Goal: Submit feedback/report problem: Leave review/rating

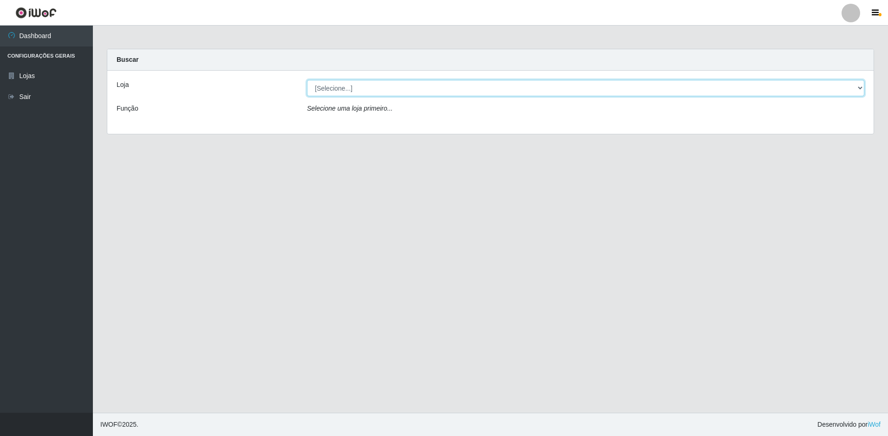
click at [402, 88] on select "[Selecione...] Extrabom - Loja 51 Gaivotas" at bounding box center [586, 88] width 558 height 16
select select "469"
click at [307, 80] on select "[Selecione...] Extrabom - Loja 51 Gaivotas" at bounding box center [586, 88] width 558 height 16
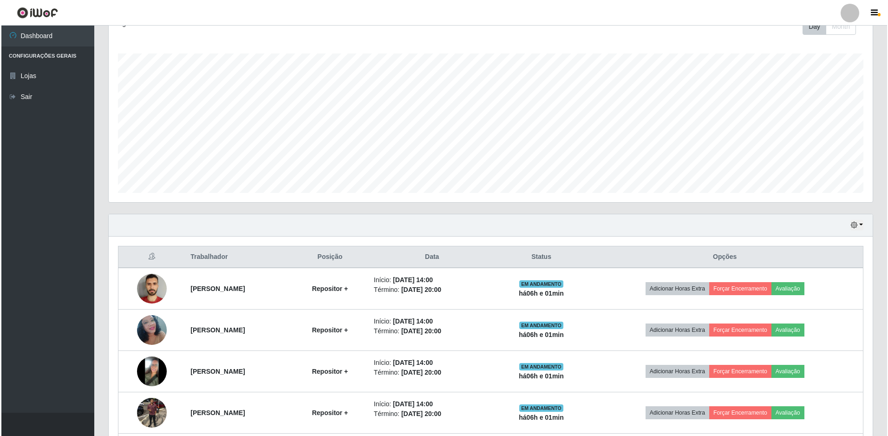
scroll to position [223, 0]
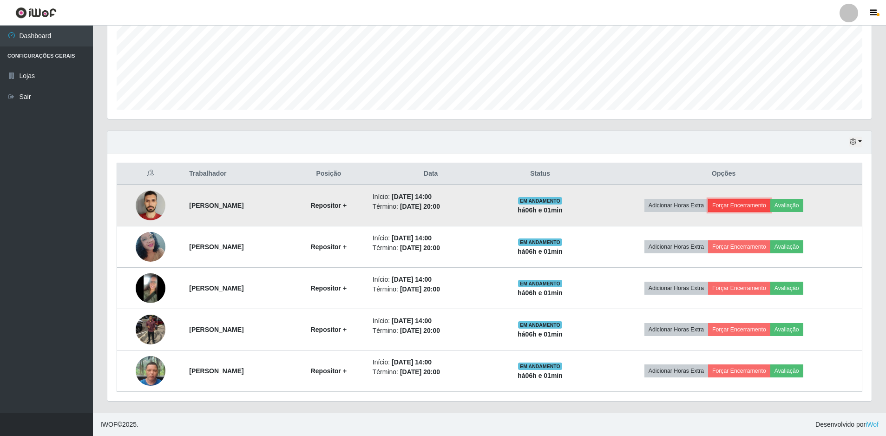
click at [758, 204] on button "Forçar Encerramento" at bounding box center [739, 205] width 62 height 13
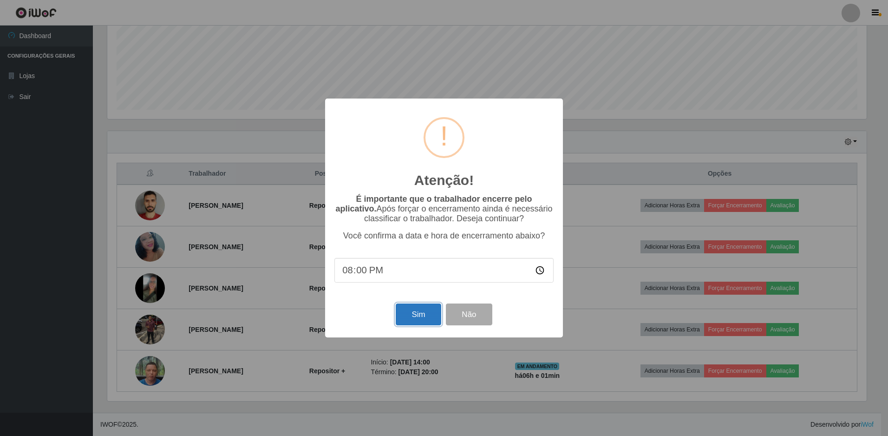
click at [429, 314] on button "Sim" at bounding box center [418, 314] width 45 height 22
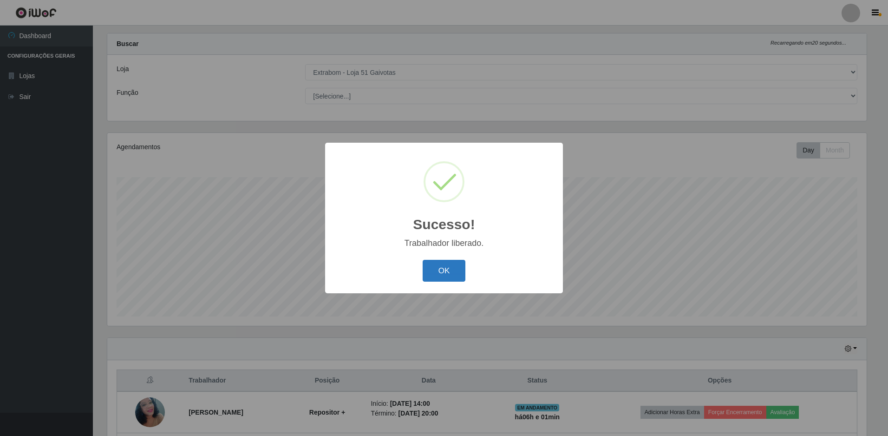
click at [434, 271] on button "OK" at bounding box center [444, 271] width 43 height 22
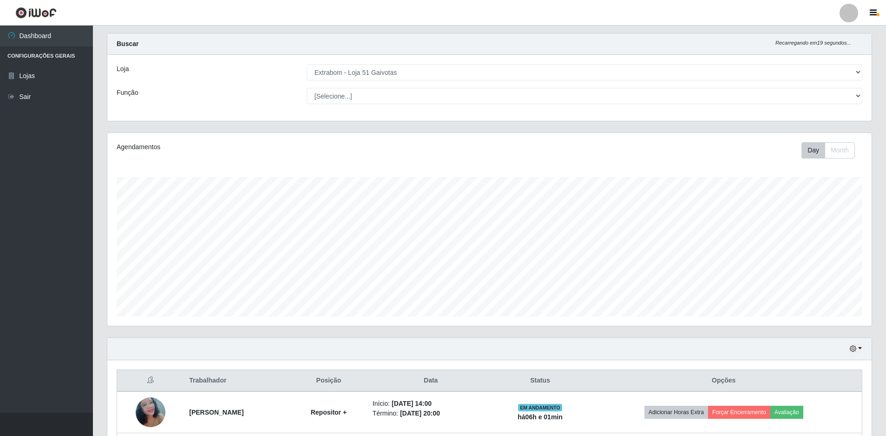
scroll to position [181, 0]
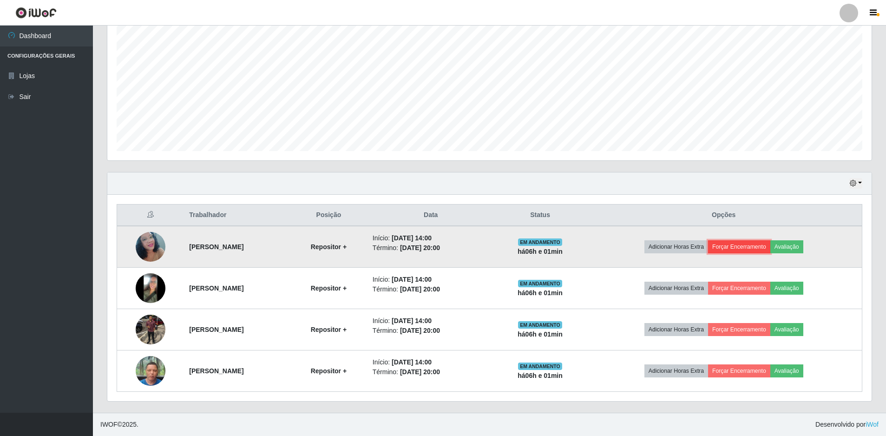
click at [749, 250] on button "Forçar Encerramento" at bounding box center [739, 246] width 62 height 13
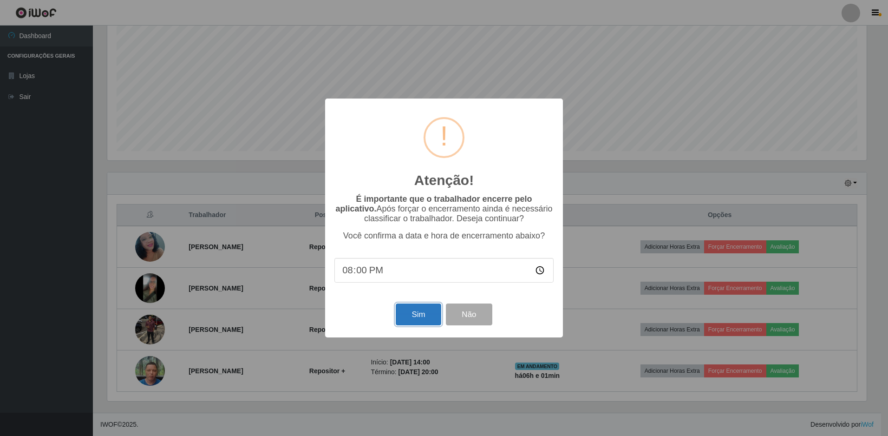
click at [414, 316] on button "Sim" at bounding box center [418, 314] width 45 height 22
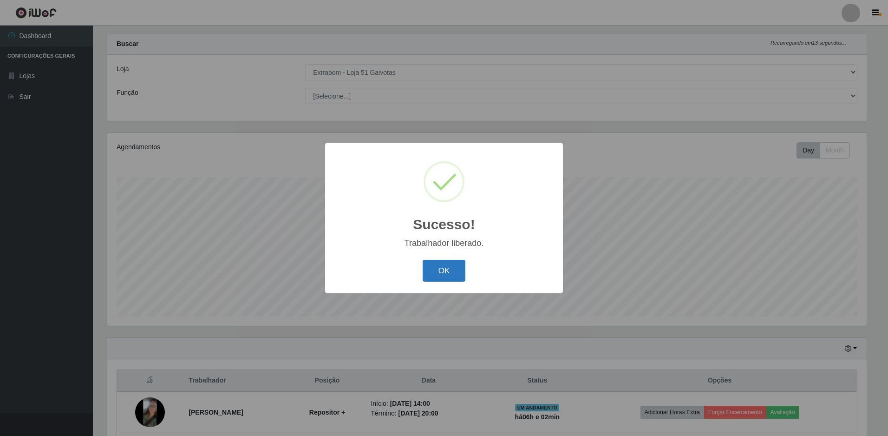
click at [451, 275] on button "OK" at bounding box center [444, 271] width 43 height 22
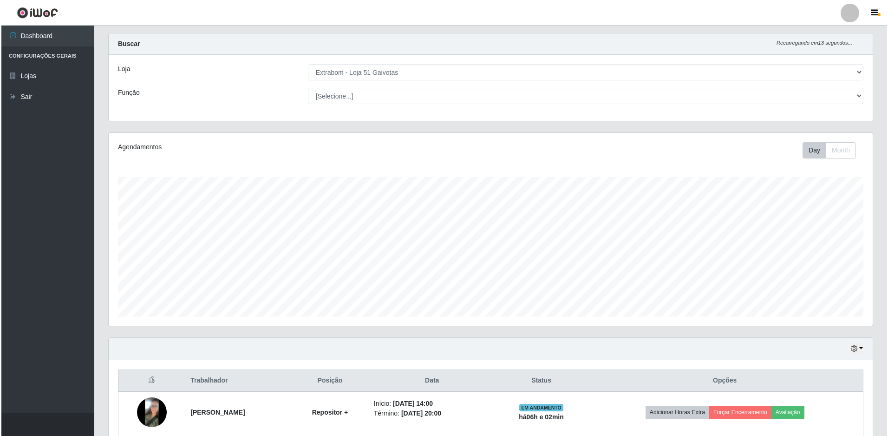
scroll to position [140, 0]
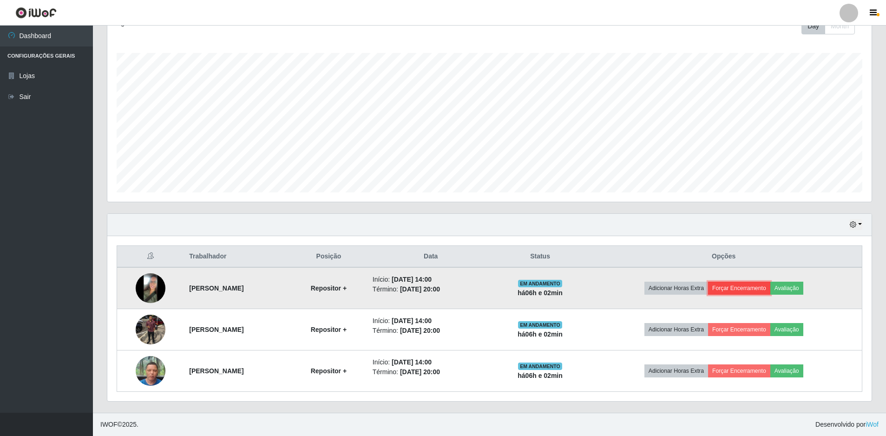
click at [744, 287] on button "Forçar Encerramento" at bounding box center [739, 288] width 62 height 13
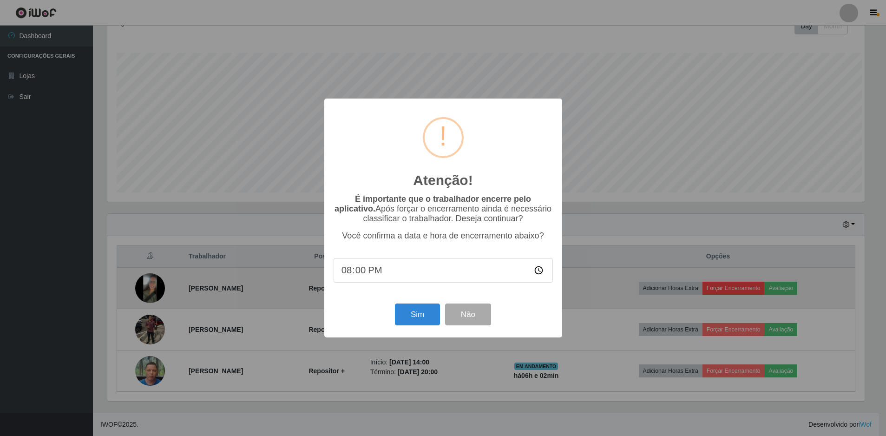
scroll to position [193, 760]
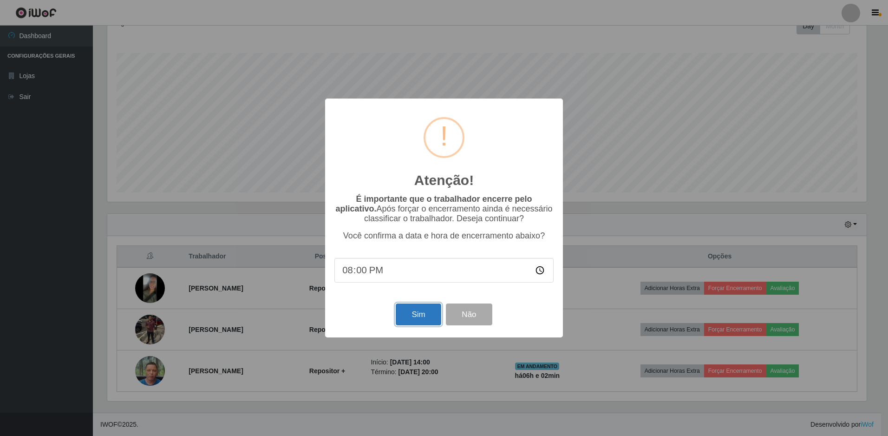
click at [413, 315] on button "Sim" at bounding box center [418, 314] width 45 height 22
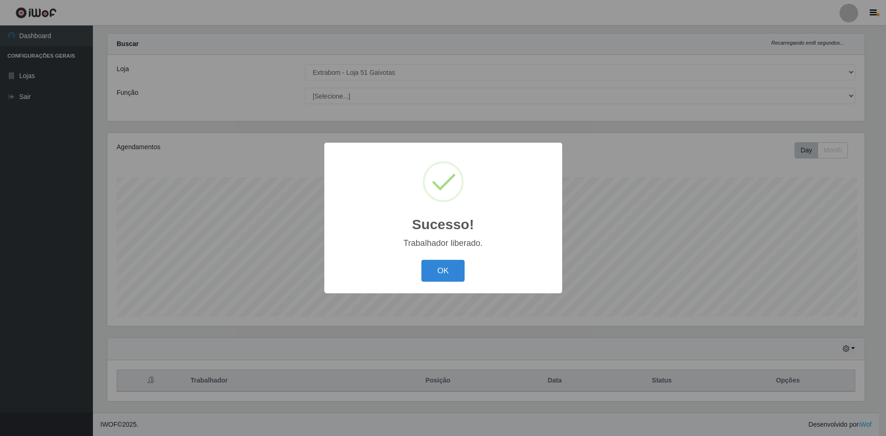
scroll to position [0, 0]
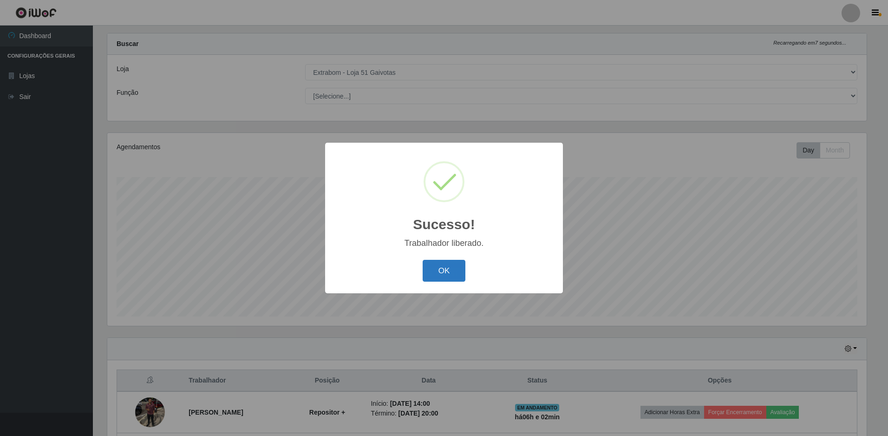
click at [445, 274] on button "OK" at bounding box center [444, 271] width 43 height 22
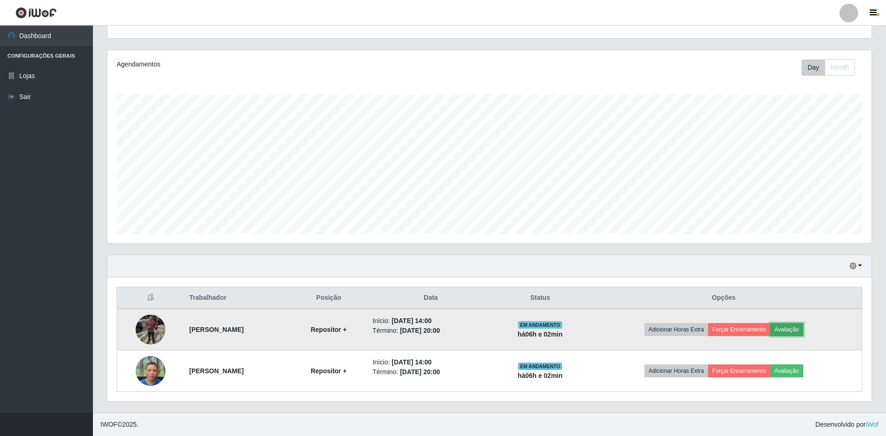
click at [803, 330] on button "Avaliação" at bounding box center [786, 329] width 33 height 13
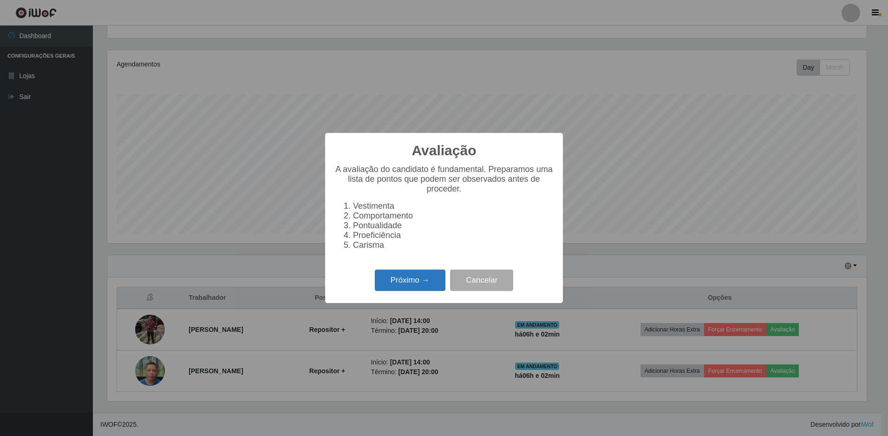
click at [429, 284] on button "Próximo →" at bounding box center [410, 280] width 71 height 22
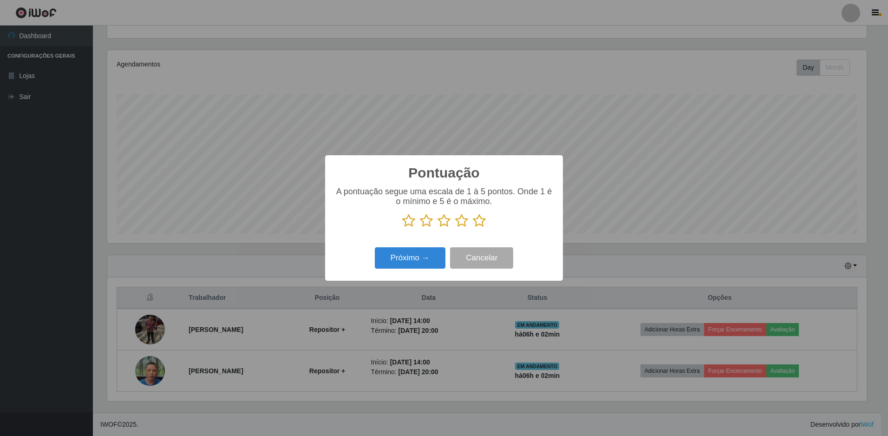
click at [476, 226] on icon at bounding box center [479, 221] width 13 height 14
click at [473, 228] on input "radio" at bounding box center [473, 228] width 0 height 0
click at [411, 261] on button "Próximo →" at bounding box center [410, 258] width 71 height 22
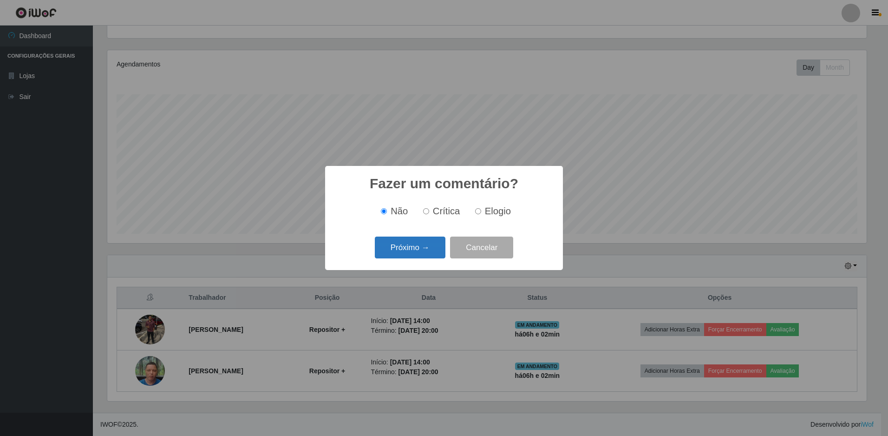
click at [424, 251] on button "Próximo →" at bounding box center [410, 248] width 71 height 22
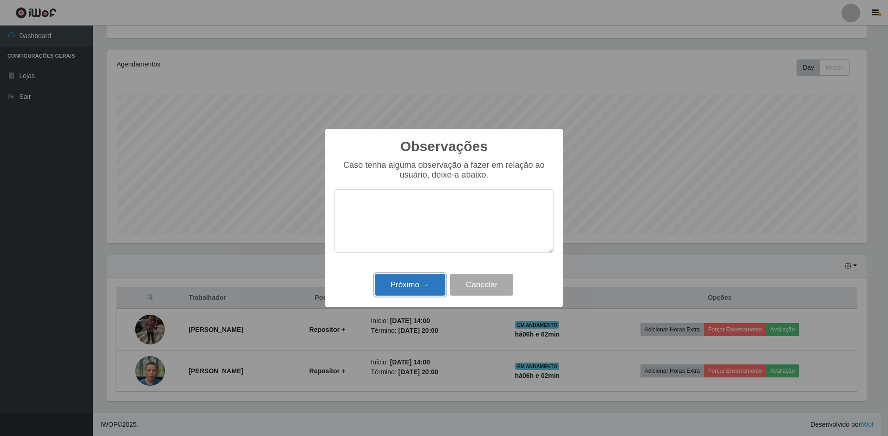
click at [414, 280] on button "Próximo →" at bounding box center [410, 285] width 71 height 22
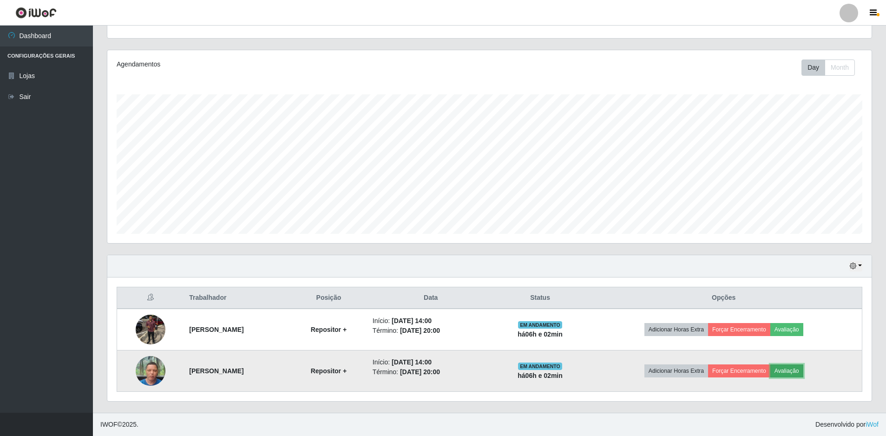
click at [803, 370] on button "Avaliação" at bounding box center [786, 370] width 33 height 13
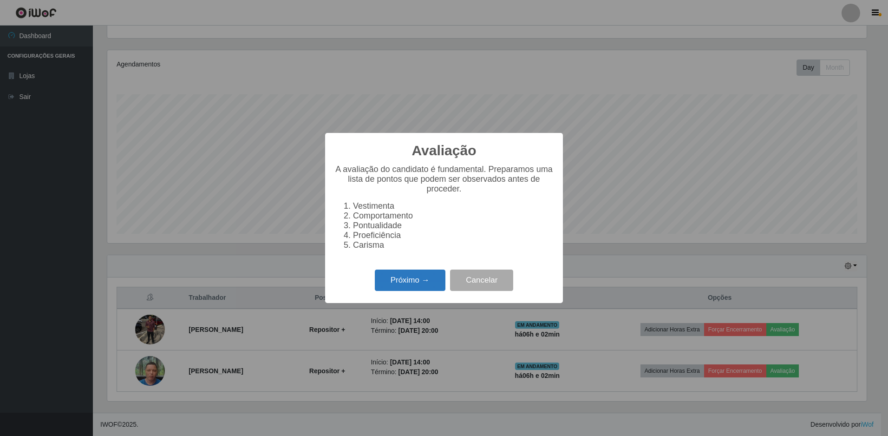
click at [415, 289] on button "Próximo →" at bounding box center [410, 280] width 71 height 22
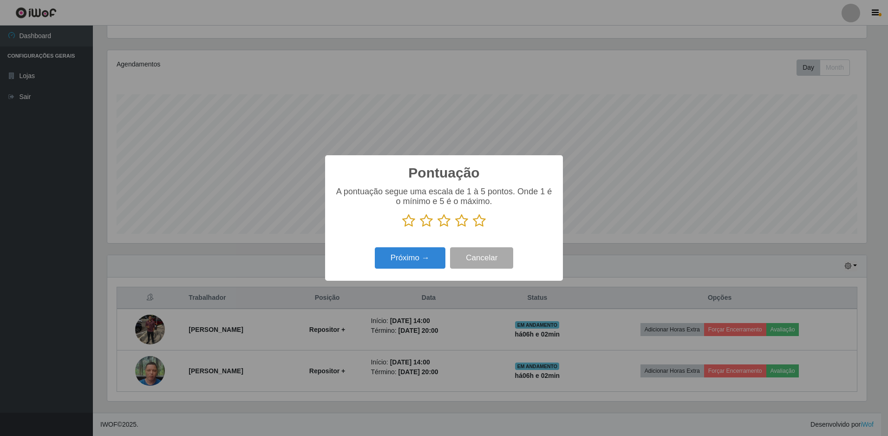
click at [479, 221] on icon at bounding box center [479, 221] width 13 height 14
click at [473, 228] on input "radio" at bounding box center [473, 228] width 0 height 0
click at [416, 264] on button "Próximo →" at bounding box center [410, 258] width 71 height 22
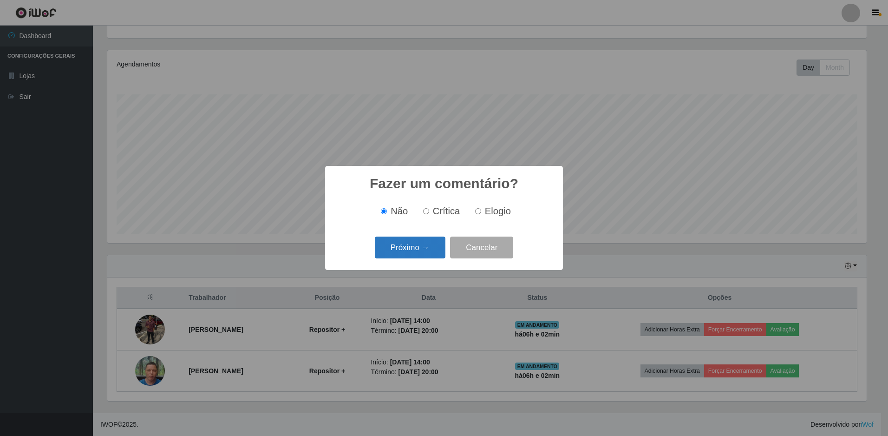
click at [427, 251] on button "Próximo →" at bounding box center [410, 248] width 71 height 22
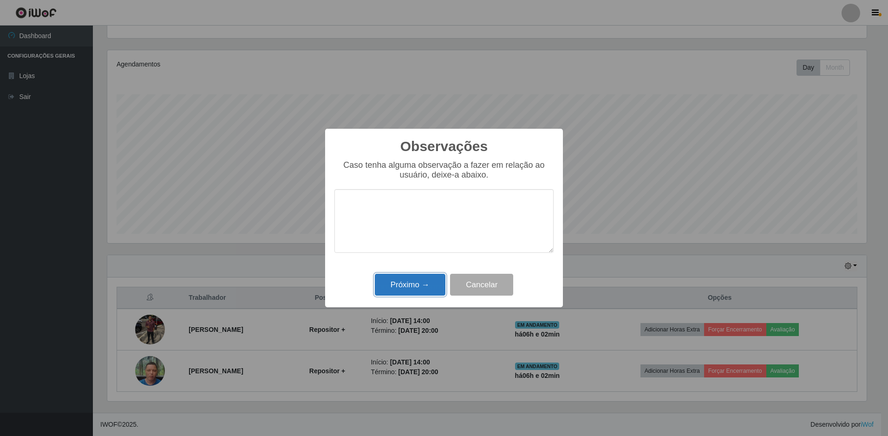
click at [411, 278] on button "Próximo →" at bounding box center [410, 285] width 71 height 22
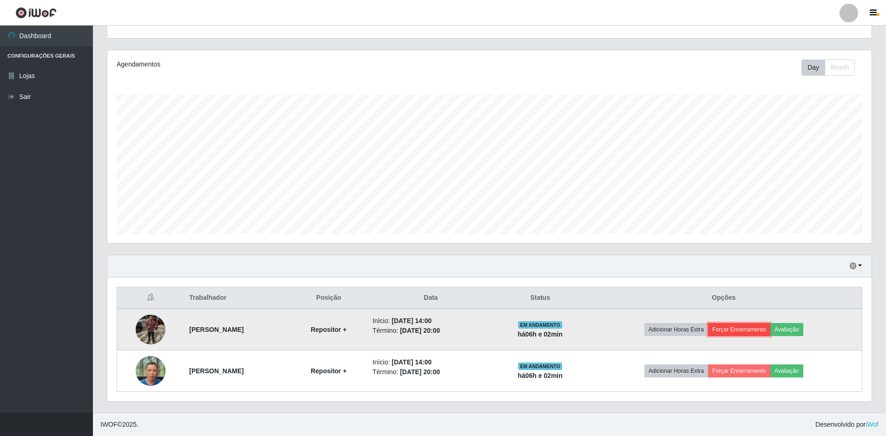
click at [762, 332] on button "Forçar Encerramento" at bounding box center [739, 329] width 62 height 13
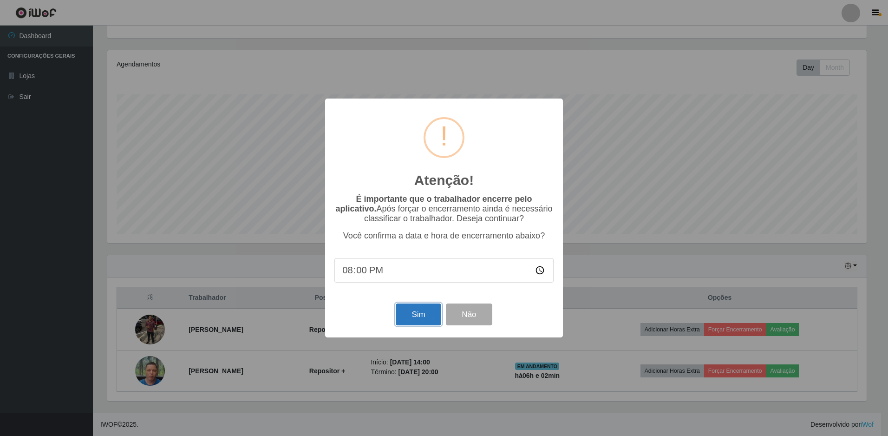
click at [433, 320] on button "Sim" at bounding box center [418, 314] width 45 height 22
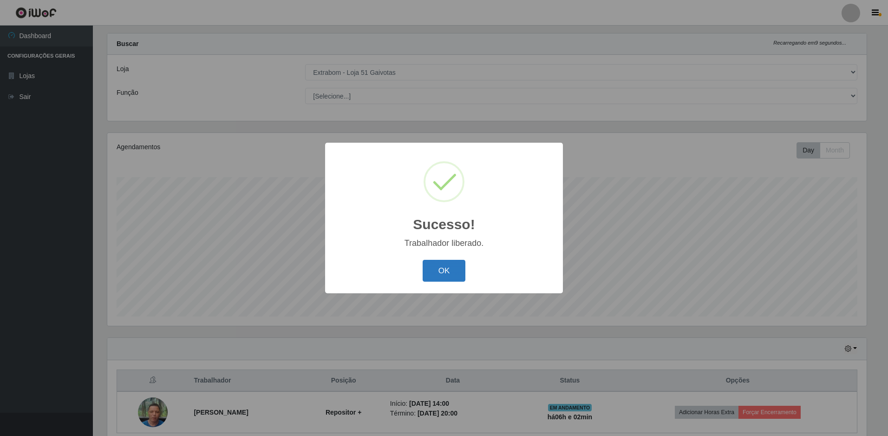
click at [450, 277] on button "OK" at bounding box center [444, 271] width 43 height 22
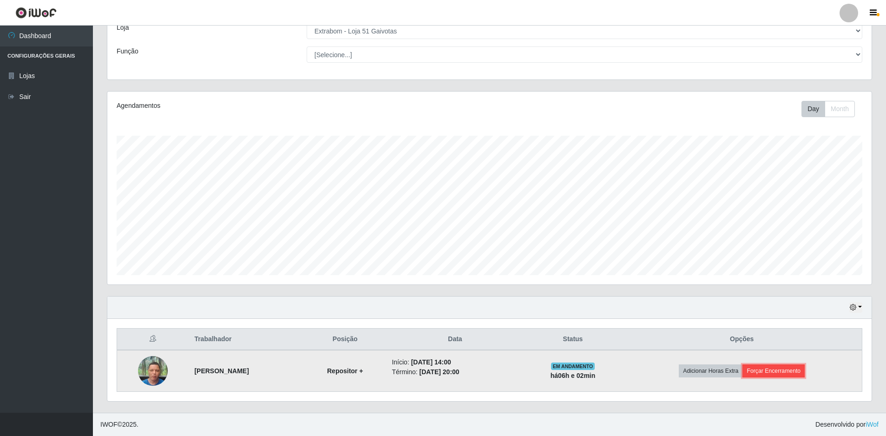
click at [797, 372] on button "Forçar Encerramento" at bounding box center [773, 370] width 62 height 13
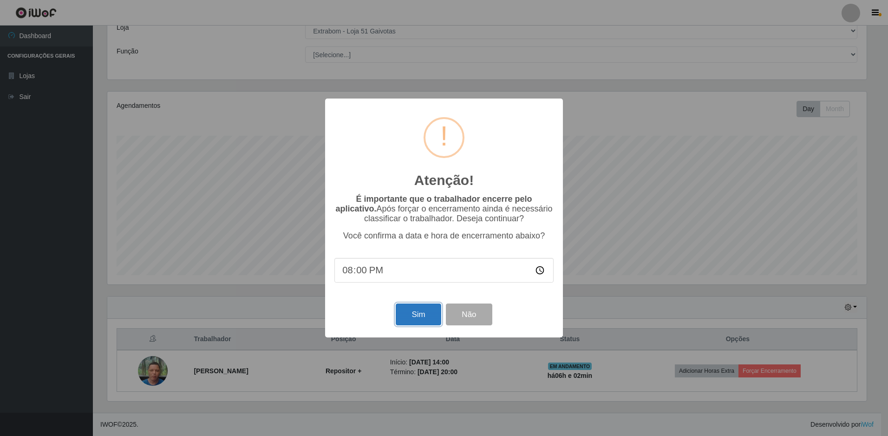
click at [428, 318] on button "Sim" at bounding box center [418, 314] width 45 height 22
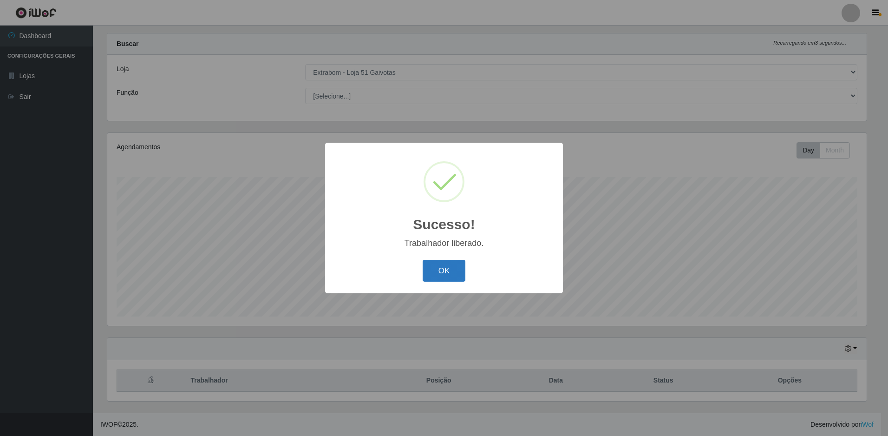
click at [444, 272] on button "OK" at bounding box center [444, 271] width 43 height 22
